Goal: Check status: Check status

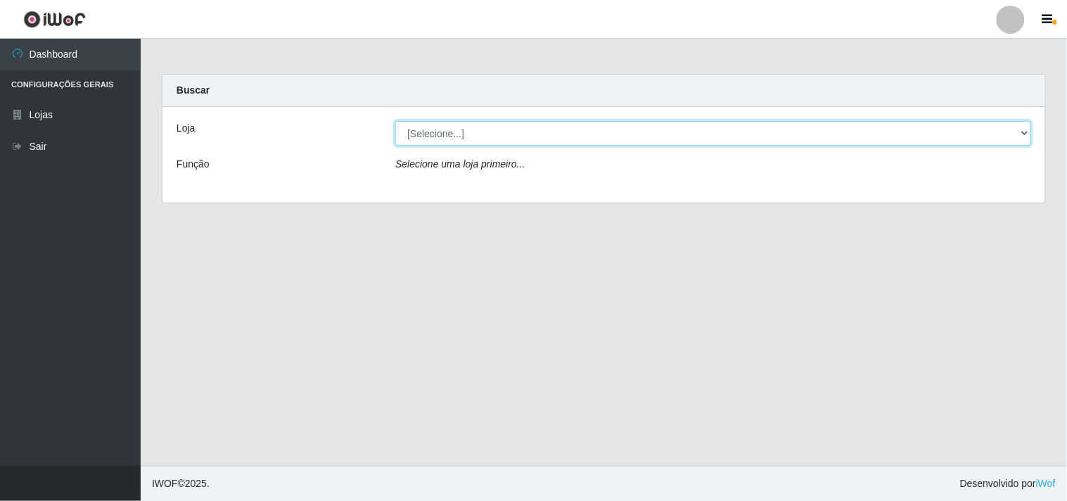
click at [1020, 134] on select "[Selecione...] Hiper Queiroz - [GEOGRAPHIC_DATA]" at bounding box center [713, 133] width 636 height 25
select select "514"
click at [395, 121] on select "[Selecione...] Hiper Queiroz - [GEOGRAPHIC_DATA]" at bounding box center [713, 133] width 636 height 25
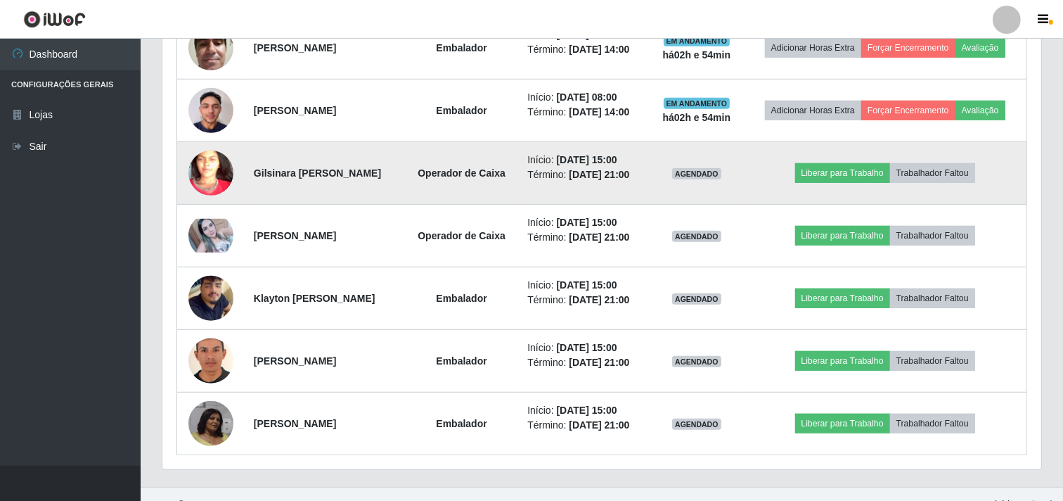
scroll to position [684, 0]
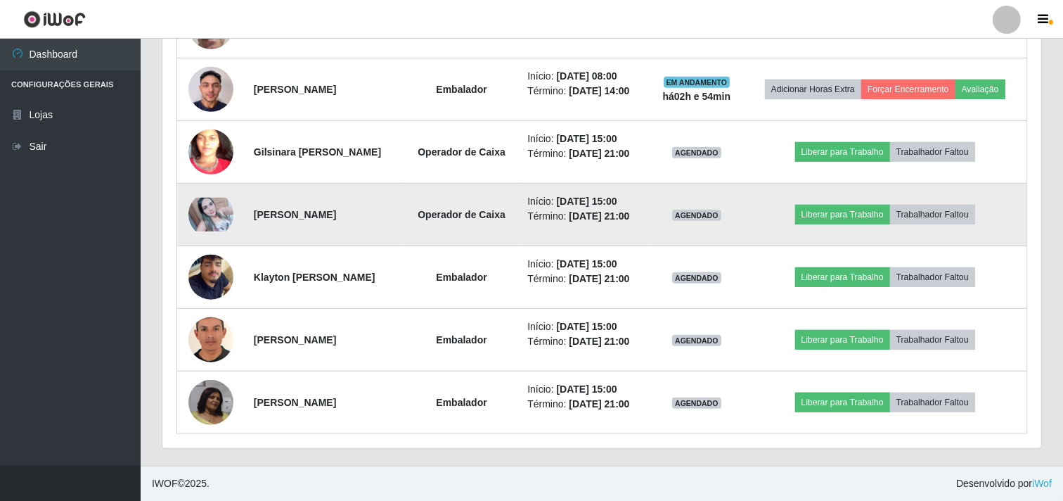
click at [212, 217] on img at bounding box center [210, 215] width 45 height 34
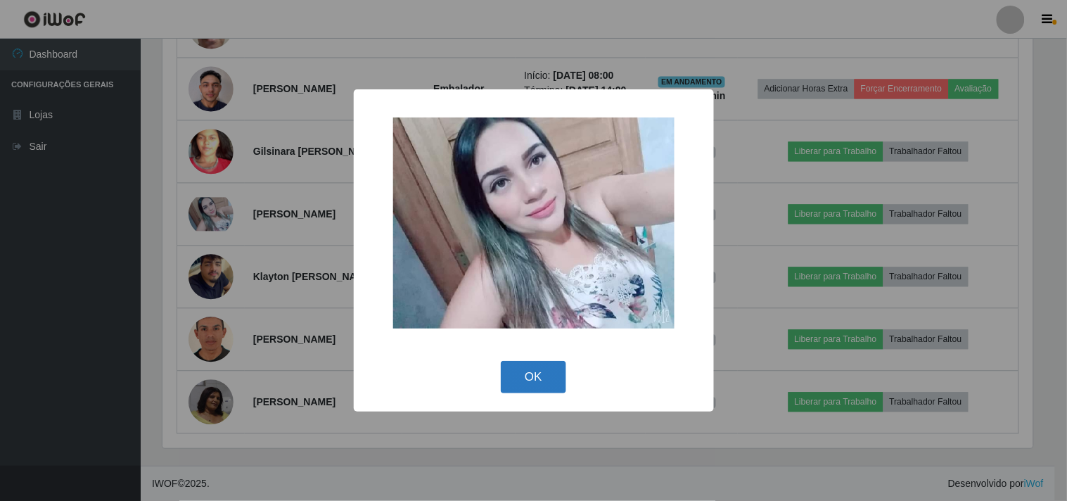
click at [542, 384] on button "OK" at bounding box center [533, 377] width 65 height 33
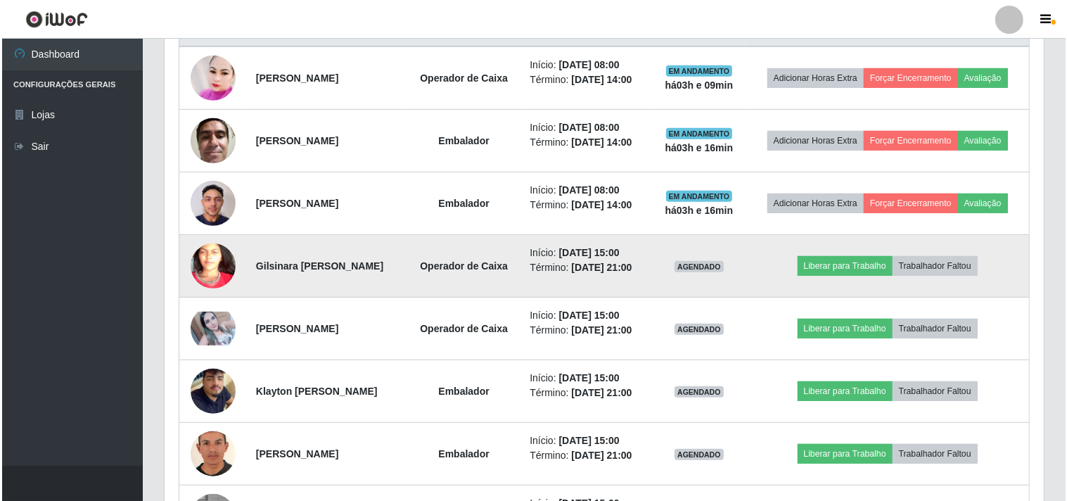
scroll to position [684, 0]
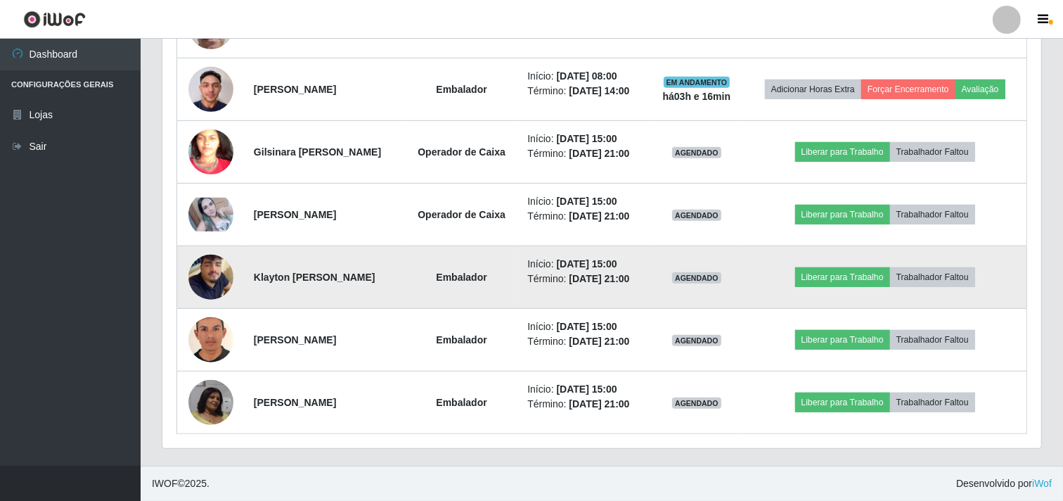
click at [200, 278] on img at bounding box center [210, 277] width 45 height 80
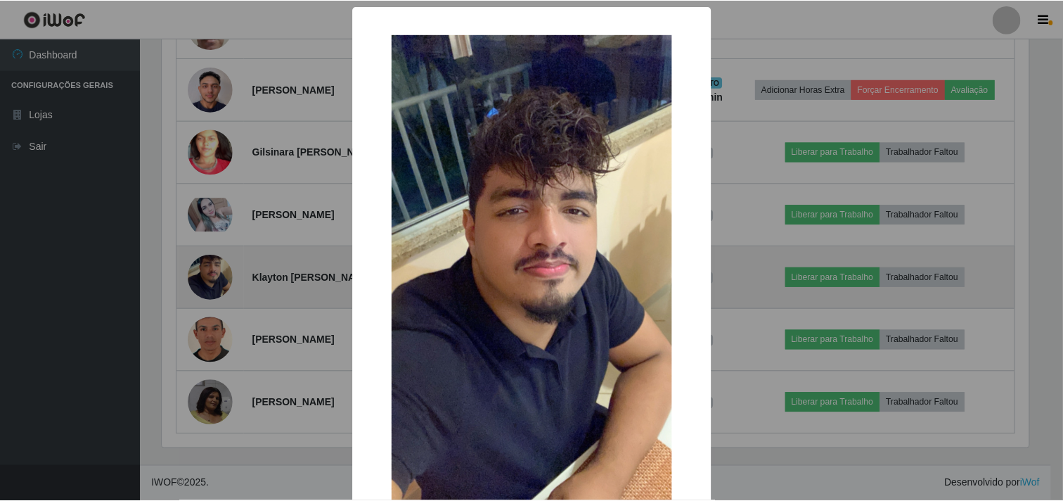
scroll to position [291, 870]
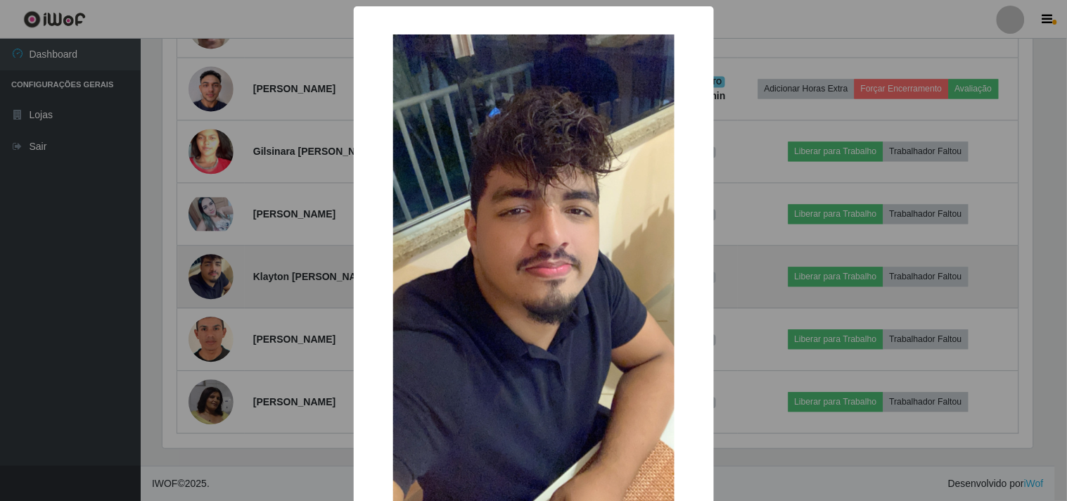
click at [200, 278] on div "× OK Cancel" at bounding box center [533, 250] width 1067 height 501
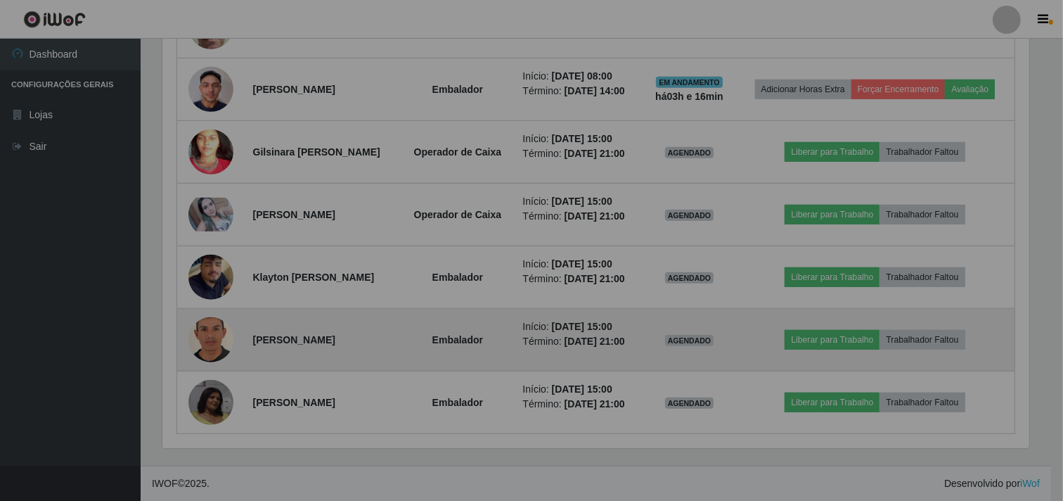
scroll to position [291, 879]
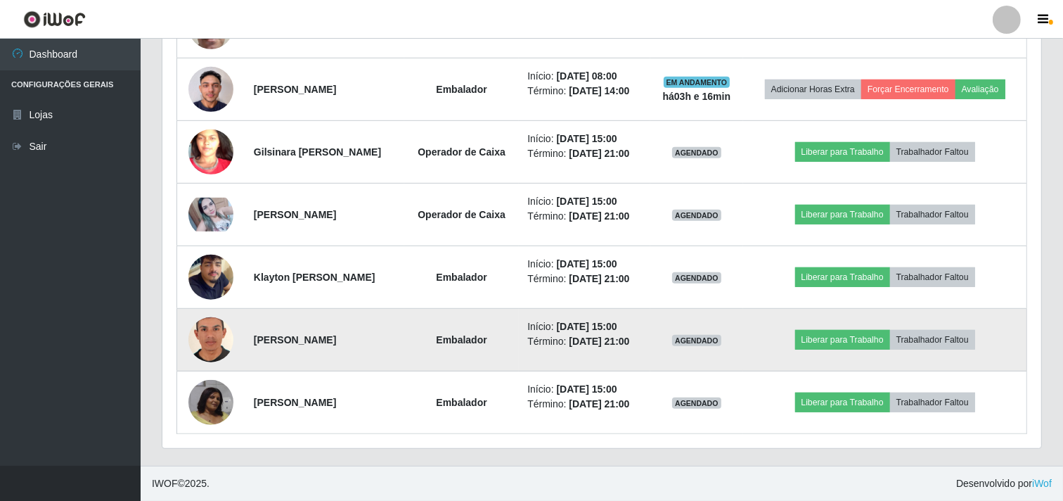
click at [200, 340] on img at bounding box center [210, 339] width 45 height 65
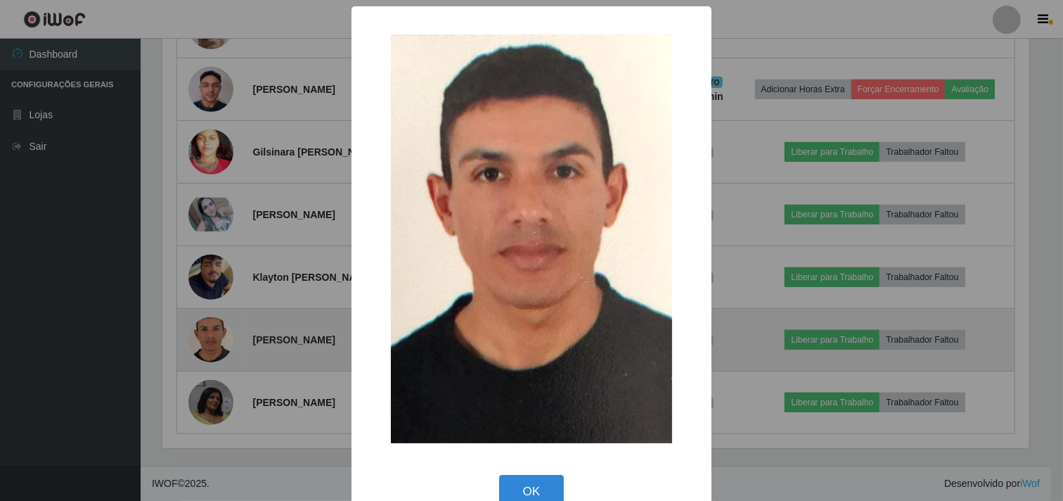
scroll to position [291, 870]
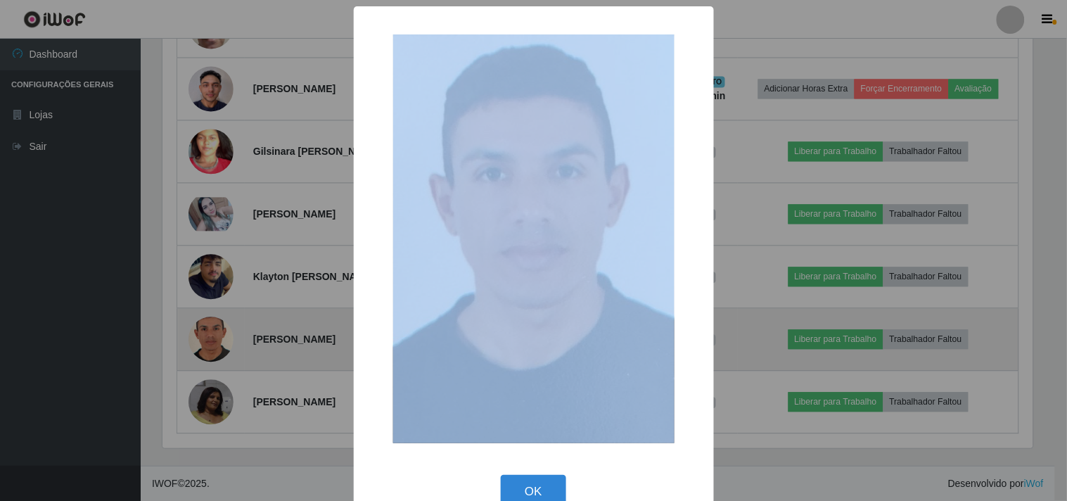
click at [200, 340] on div "× OK Cancel" at bounding box center [533, 250] width 1067 height 501
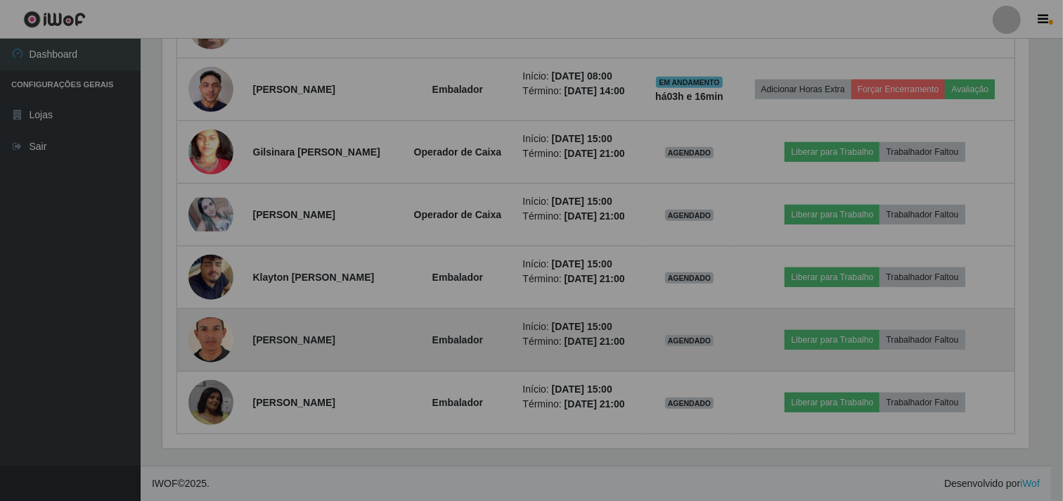
scroll to position [291, 879]
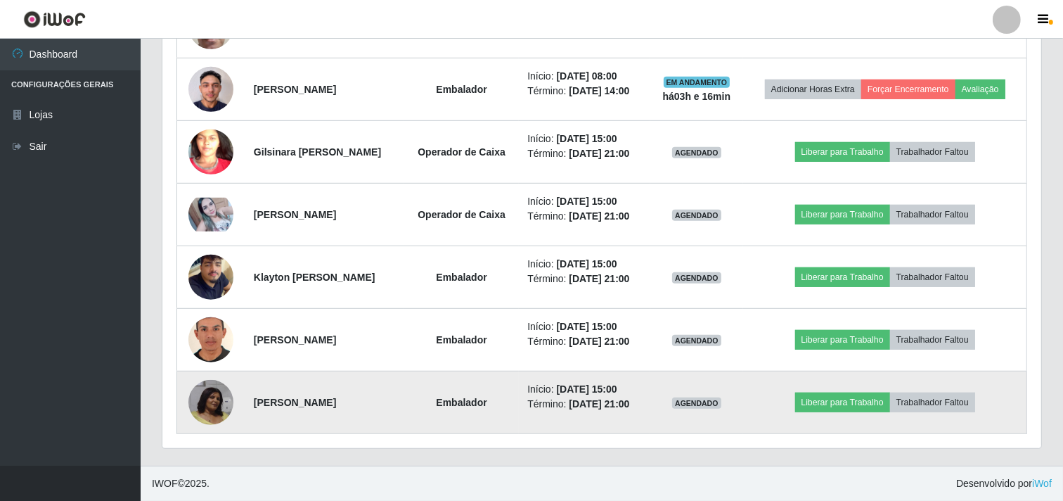
click at [204, 426] on td at bounding box center [211, 402] width 68 height 63
click at [205, 417] on img at bounding box center [210, 402] width 45 height 45
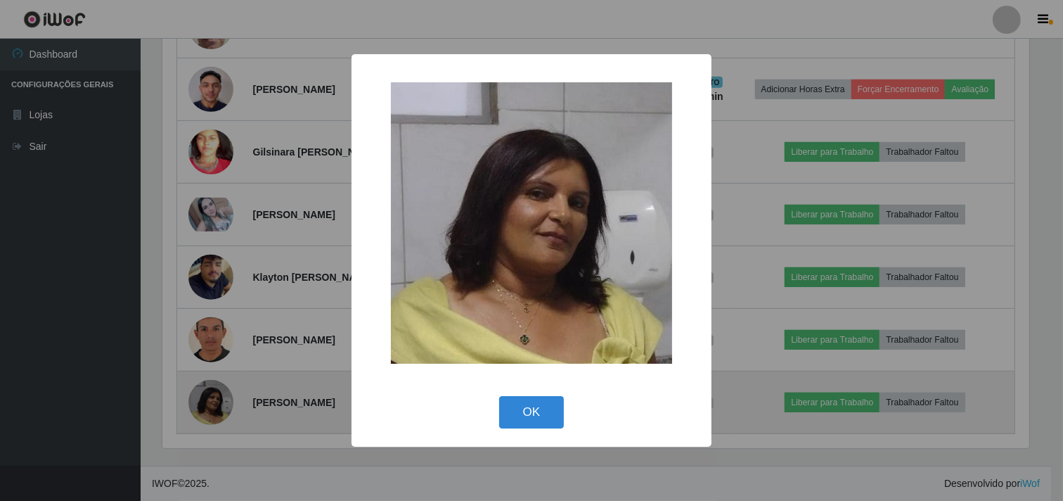
scroll to position [291, 870]
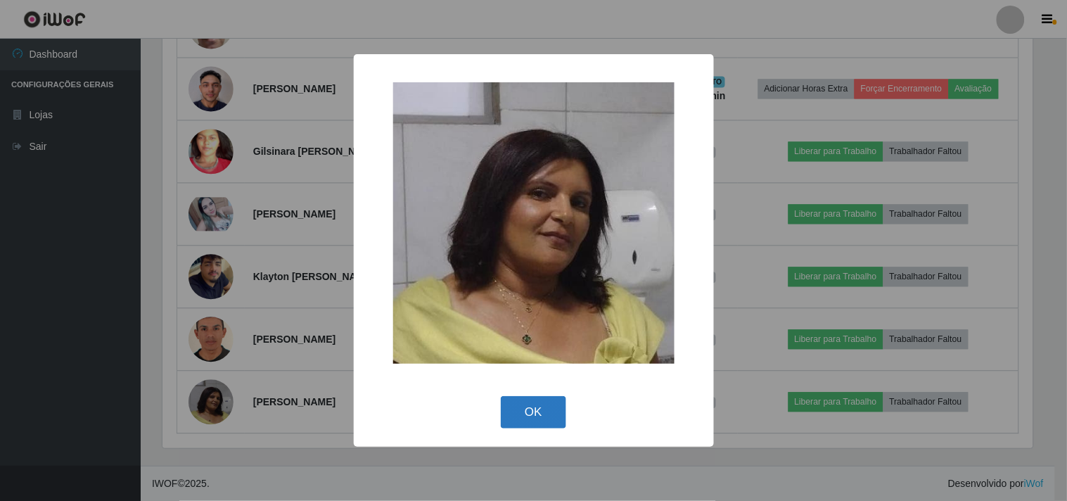
click at [530, 414] on button "OK" at bounding box center [533, 412] width 65 height 33
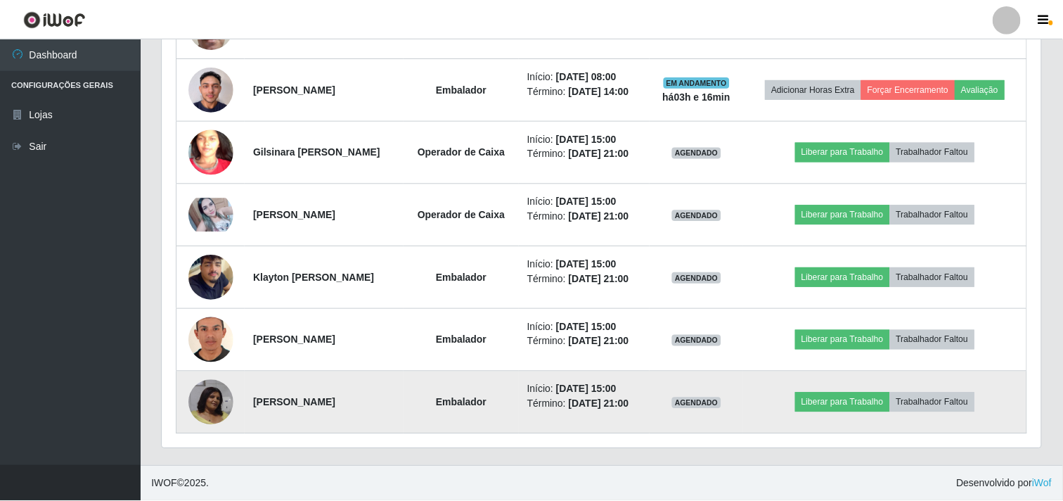
scroll to position [291, 879]
